Goal: Information Seeking & Learning: Learn about a topic

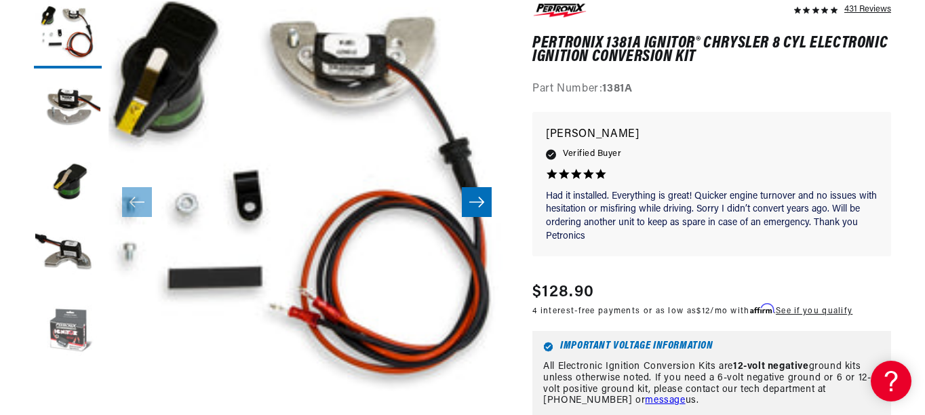
click at [70, 339] on button "Load image 5 in gallery view" at bounding box center [68, 333] width 68 height 68
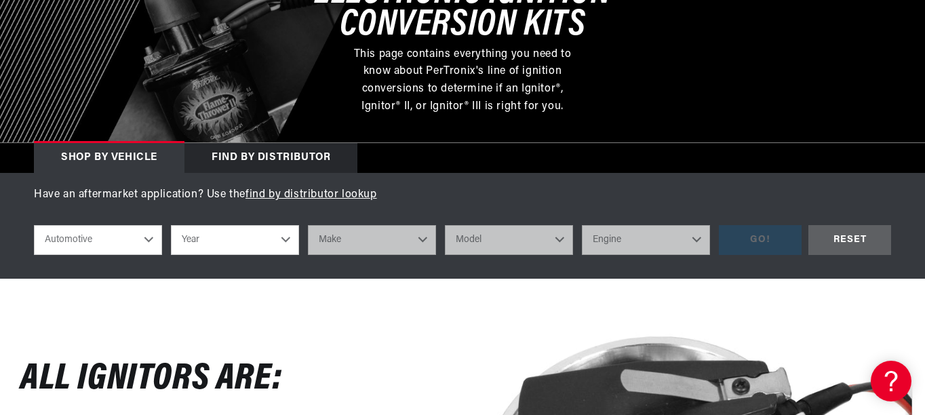
click at [142, 255] on select "Automotive Agricultural Industrial Marine Motorcycle" at bounding box center [98, 240] width 128 height 30
click at [144, 255] on select "Automotive Agricultural Industrial Marine Motorcycle" at bounding box center [98, 240] width 128 height 30
click at [281, 255] on select "Year [DATE] 2021 2020 2019 2018 2017 2016 2015 2014 2013 2012 2011 2010 2009 20…" at bounding box center [235, 240] width 128 height 30
select select "2005"
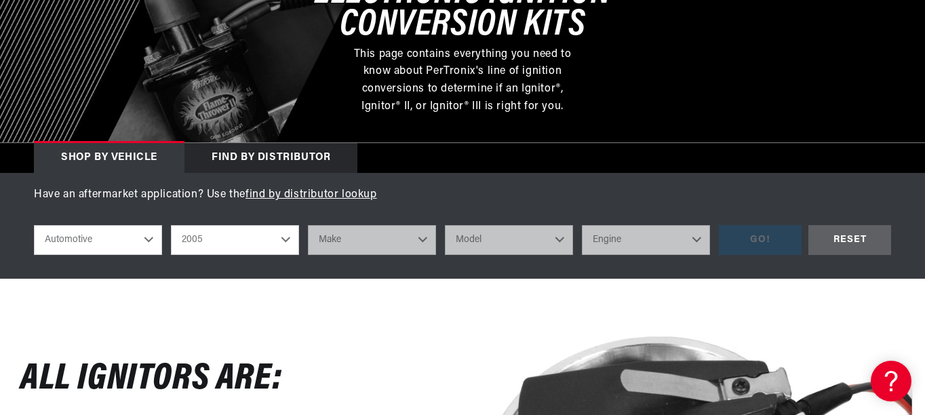
click at [171, 255] on select "Year [DATE] 2021 2020 2019 2018 2017 2016 2015 2014 2013 2012 2011 2010 2009 20…" at bounding box center [235, 240] width 128 height 30
click at [273, 255] on select "2022 2021 2020 2019 2018 2017 2016 2015 2014 2013 2012 2011 2010 2009 2008 2007…" at bounding box center [235, 240] width 128 height 30
click at [171, 255] on select "2022 2021 2020 2019 2018 2017 2016 2015 2014 2013 2012 2011 2010 2009 2008 2007…" at bounding box center [235, 240] width 128 height 30
select select "2009"
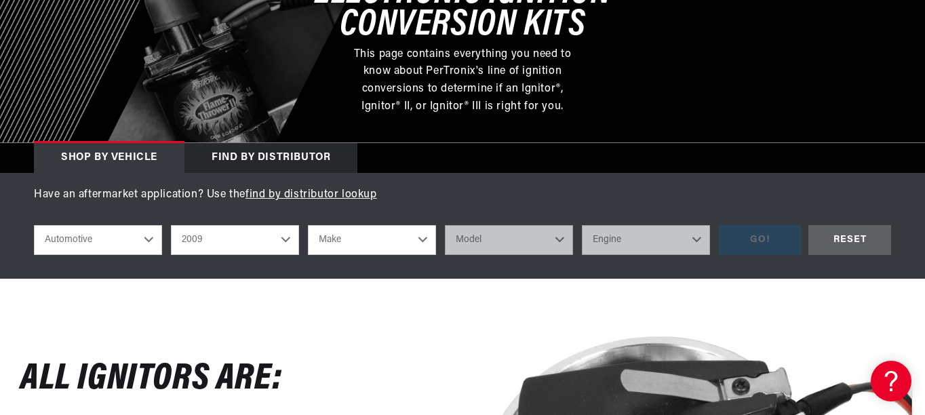
click at [274, 255] on select "2022 2021 2020 2019 2018 2017 2016 2015 2014 2013 2012 2011 2010 2009 2008 2007…" at bounding box center [235, 240] width 128 height 30
click at [275, 255] on select "2022 2021 2020 2019 2018 2017 2016 2015 2014 2013 2012 2011 2010 2009 2008 2007…" at bounding box center [235, 240] width 128 height 30
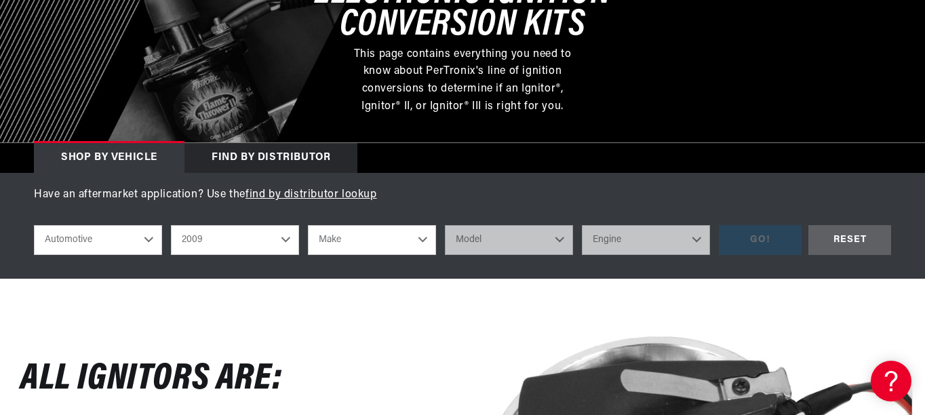
click at [277, 255] on select "2022 2021 2020 2019 2018 2017 2016 2015 2014 2013 2012 2011 2010 2009 2008 2007…" at bounding box center [235, 240] width 128 height 30
click at [278, 255] on select "2022 2021 2020 2019 2018 2017 2016 2015 2014 2013 2012 2011 2010 2009 2008 2007…" at bounding box center [235, 240] width 128 height 30
